Goal: Information Seeking & Learning: Learn about a topic

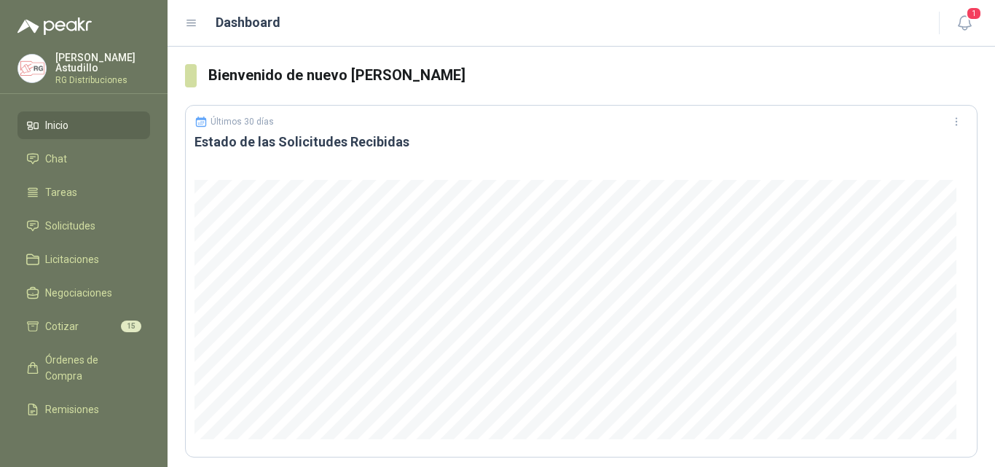
click at [977, 34] on div "1" at bounding box center [965, 23] width 26 height 26
click at [972, 24] on icon "button" at bounding box center [965, 23] width 18 height 18
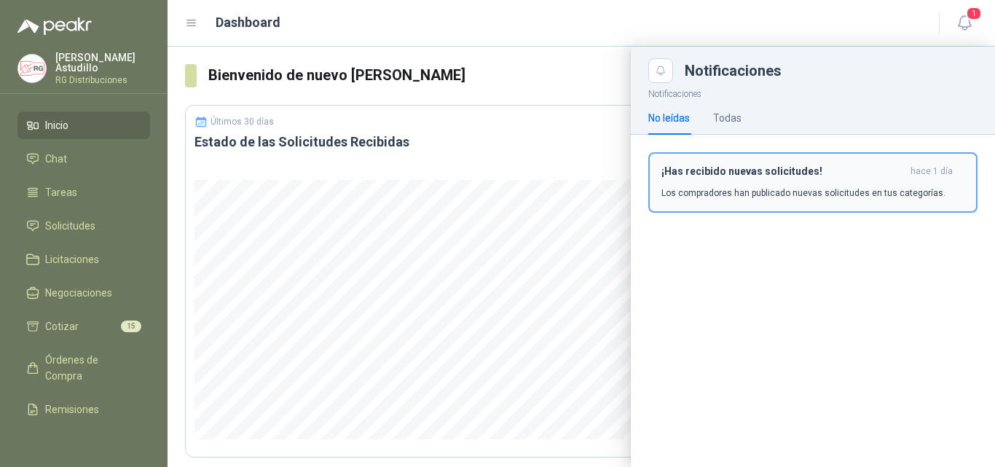
click at [853, 189] on p "Los compradores han publicado nuevas solicitudes en tus categorías." at bounding box center [804, 193] width 284 height 13
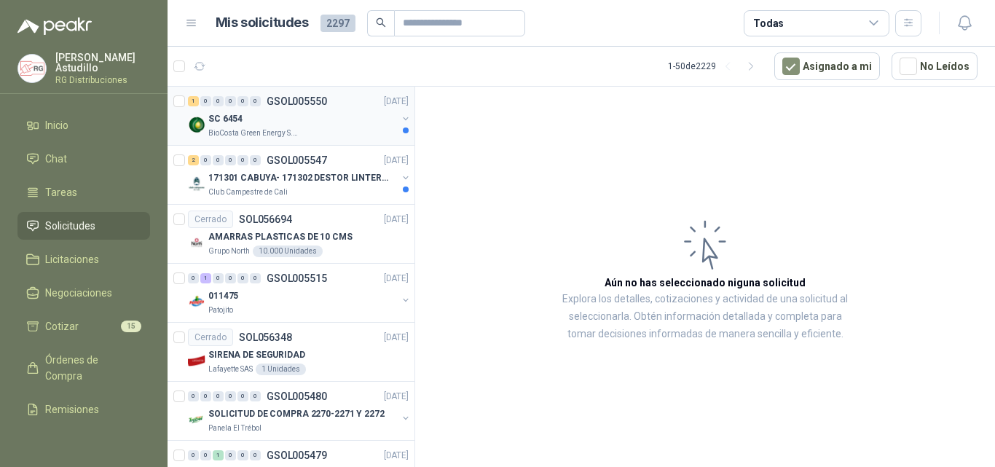
click at [335, 116] on div "SC 6454" at bounding box center [302, 118] width 189 height 17
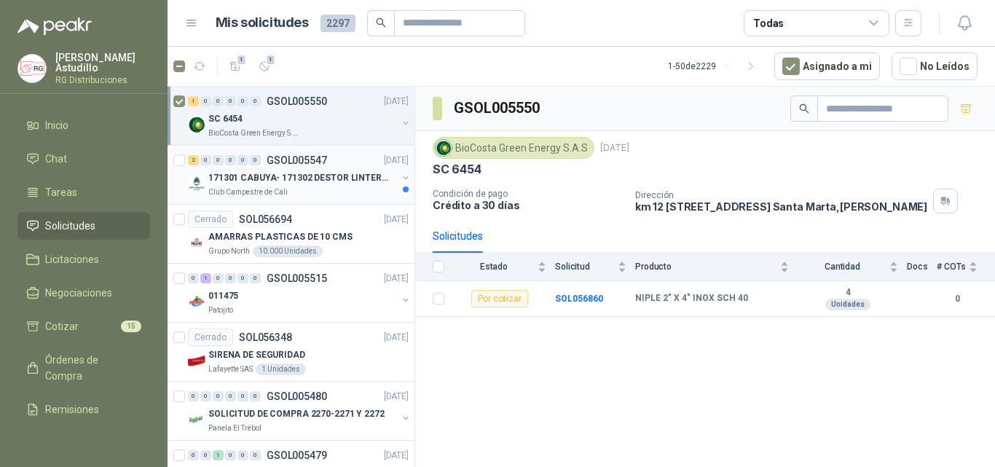
click at [318, 187] on div "Club Campestre de Cali" at bounding box center [302, 193] width 189 height 12
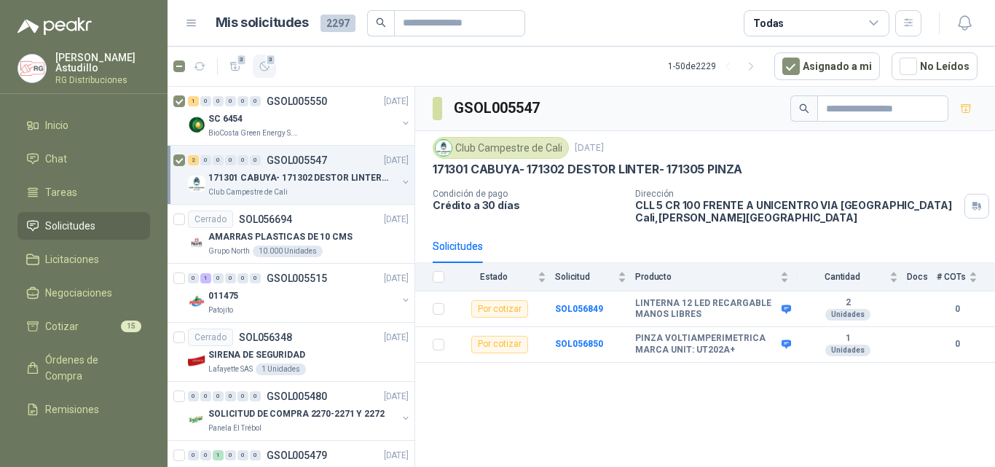
click at [268, 71] on icon "button" at bounding box center [265, 66] width 12 height 12
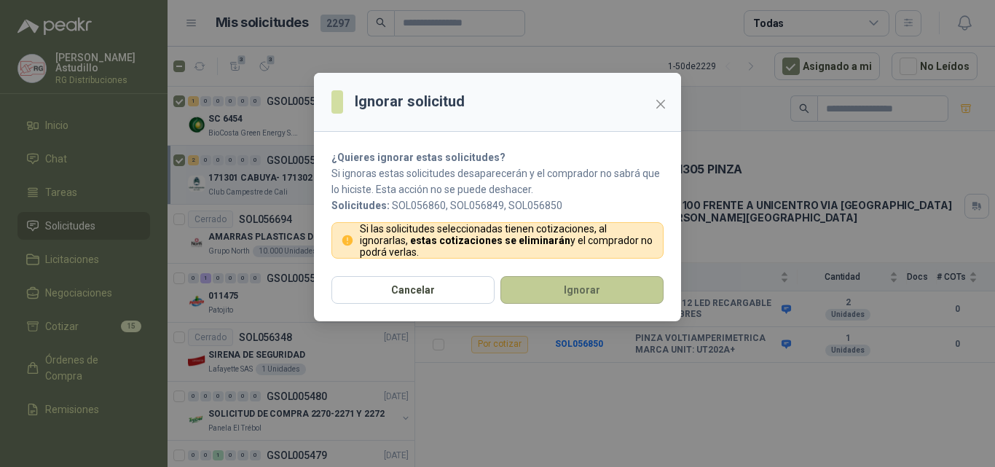
click at [572, 290] on button "Ignorar" at bounding box center [582, 290] width 163 height 28
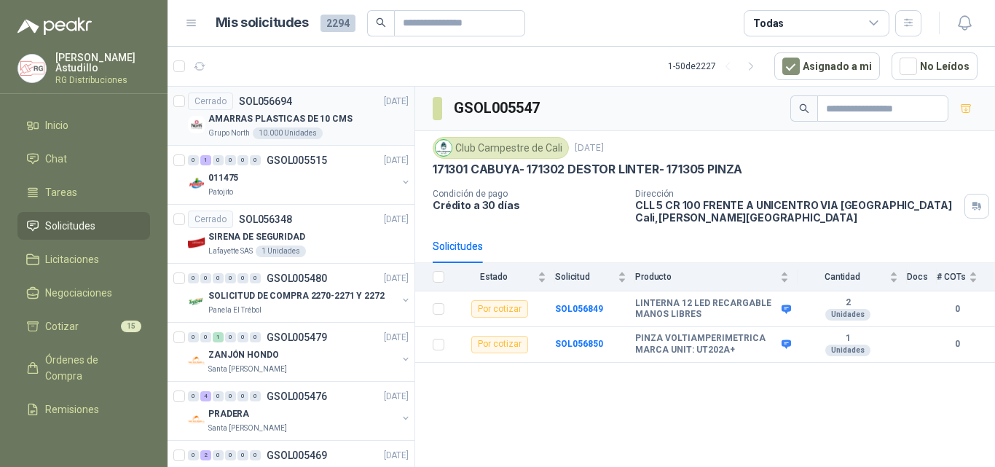
click at [351, 125] on div "AMARRAS PLASTICAS DE 10 CMS" at bounding box center [308, 118] width 200 height 17
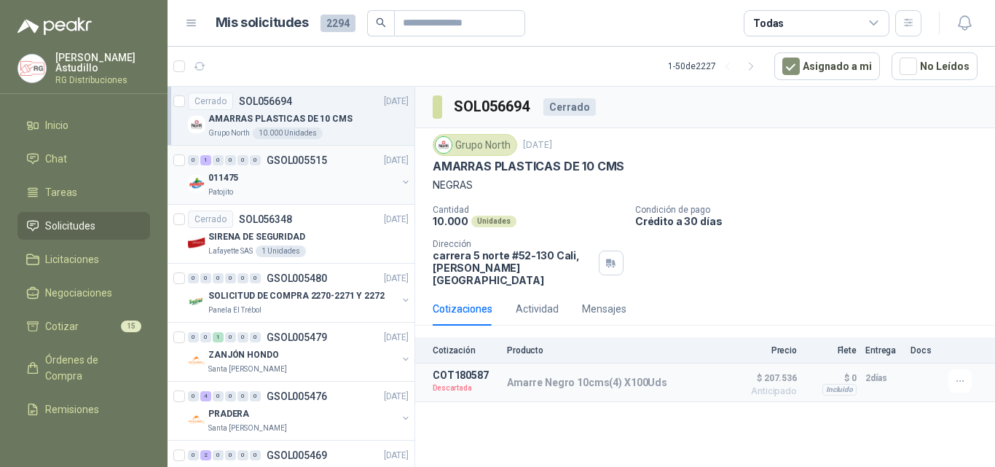
click at [320, 179] on div "011475" at bounding box center [302, 177] width 189 height 17
